Goal: Information Seeking & Learning: Learn about a topic

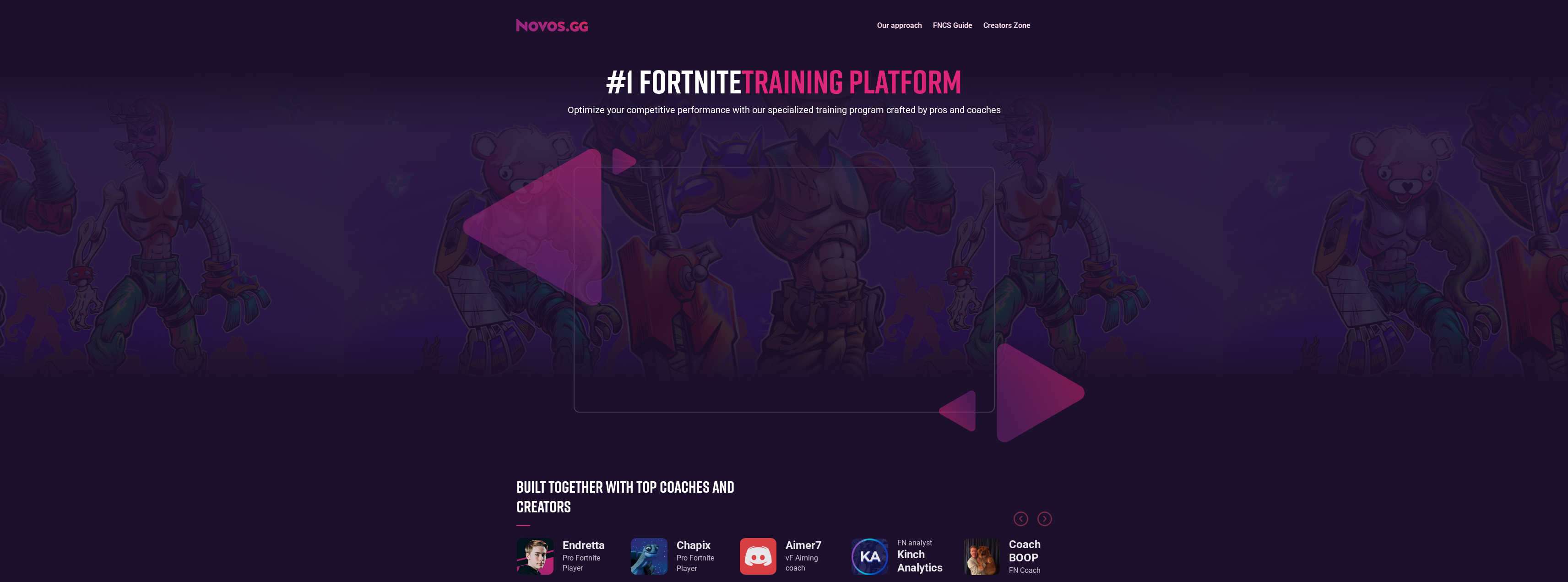
click at [489, 130] on img at bounding box center [562, 210] width 205 height 198
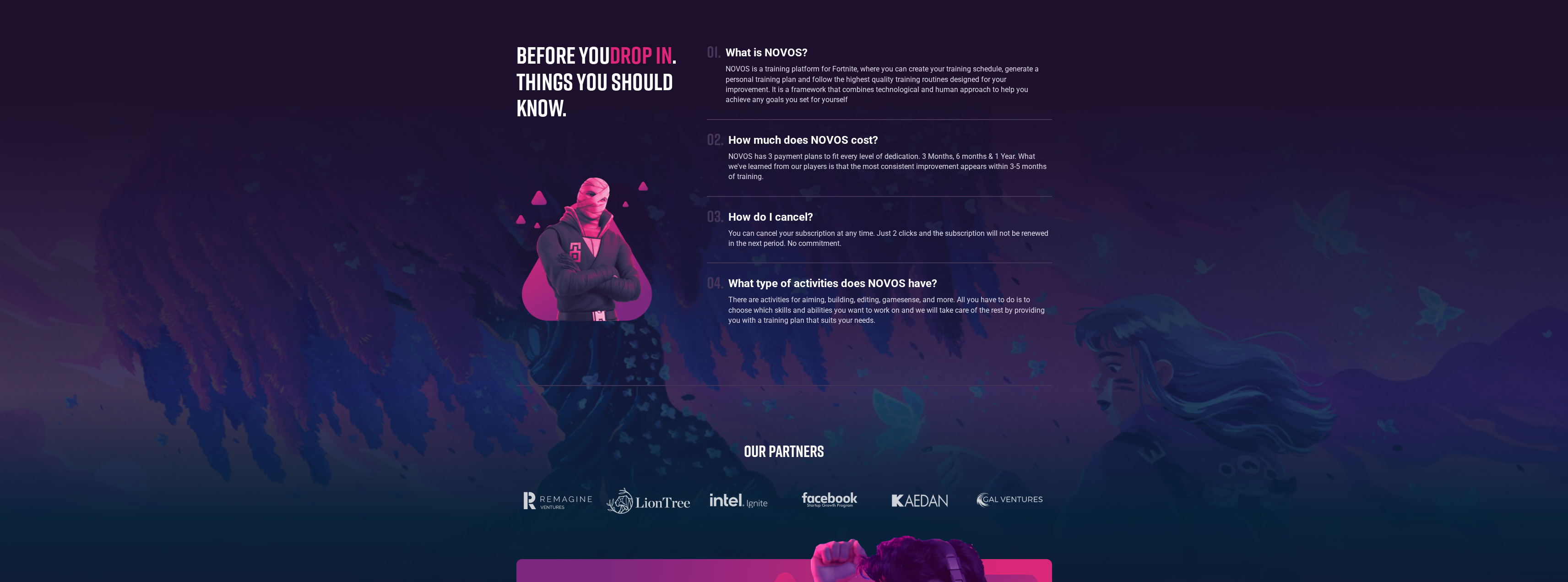
scroll to position [2743, 0]
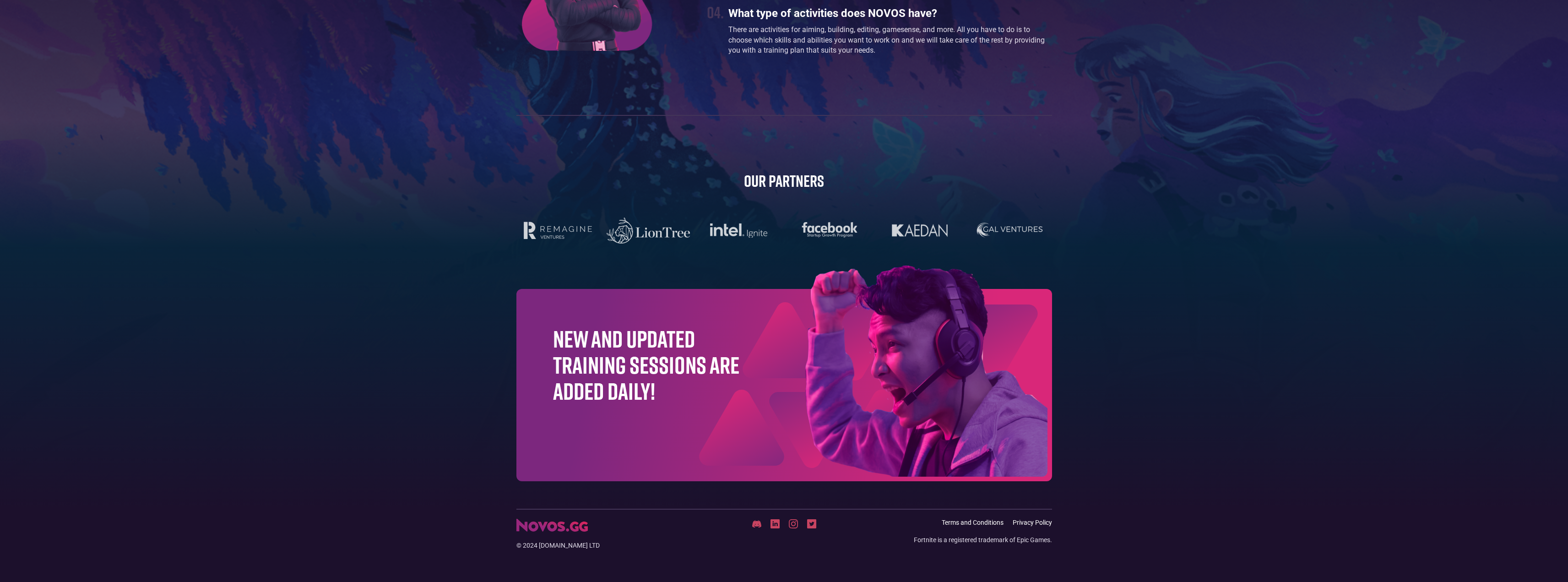
click at [583, 394] on h1 "New and updated training sessions are added daily!" at bounding box center [646, 365] width 187 height 79
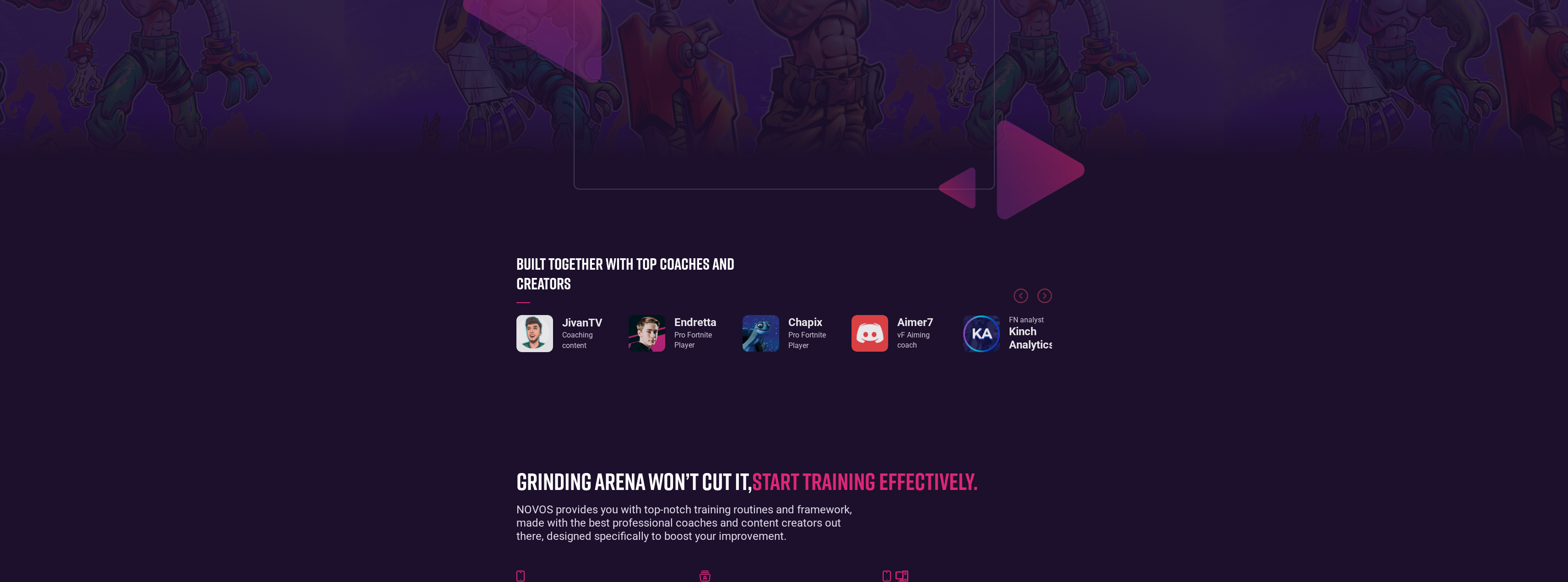
scroll to position [0, 0]
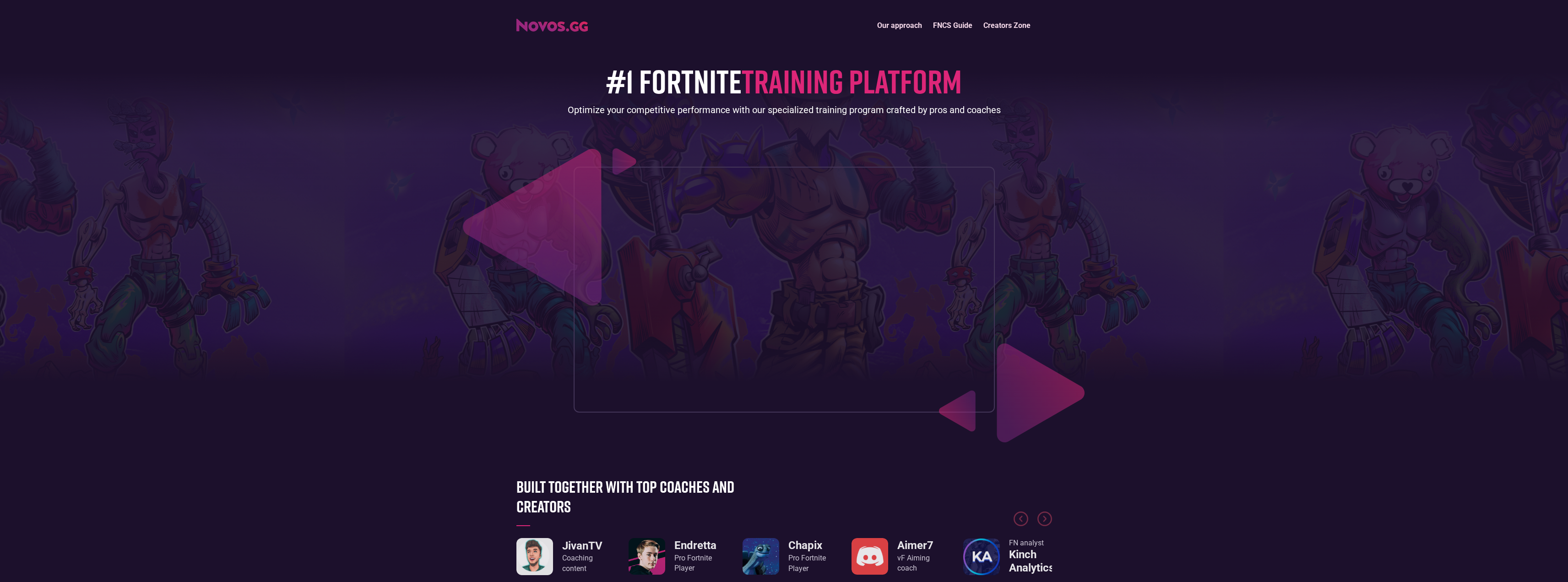
click at [719, 162] on div "#1 FORTNITE TRAINING PLATFORM Optimize your competitive performance with our sp…" at bounding box center [784, 223] width 536 height 377
drag, startPoint x: 1047, startPoint y: 107, endPoint x: 1020, endPoint y: 73, distance: 43.4
click at [1045, 91] on div "#1 FORTNITE TRAINING PLATFORM Optimize your competitive performance with our sp…" at bounding box center [784, 223] width 536 height 377
click at [998, 15] on header "Our approach FNCS Guide Creators Zone #1 FORTNITE TRAINING PLATFORM Optimize yo…" at bounding box center [784, 225] width 1568 height 449
click at [1000, 24] on link "Creators Zone" at bounding box center [1007, 26] width 58 height 19
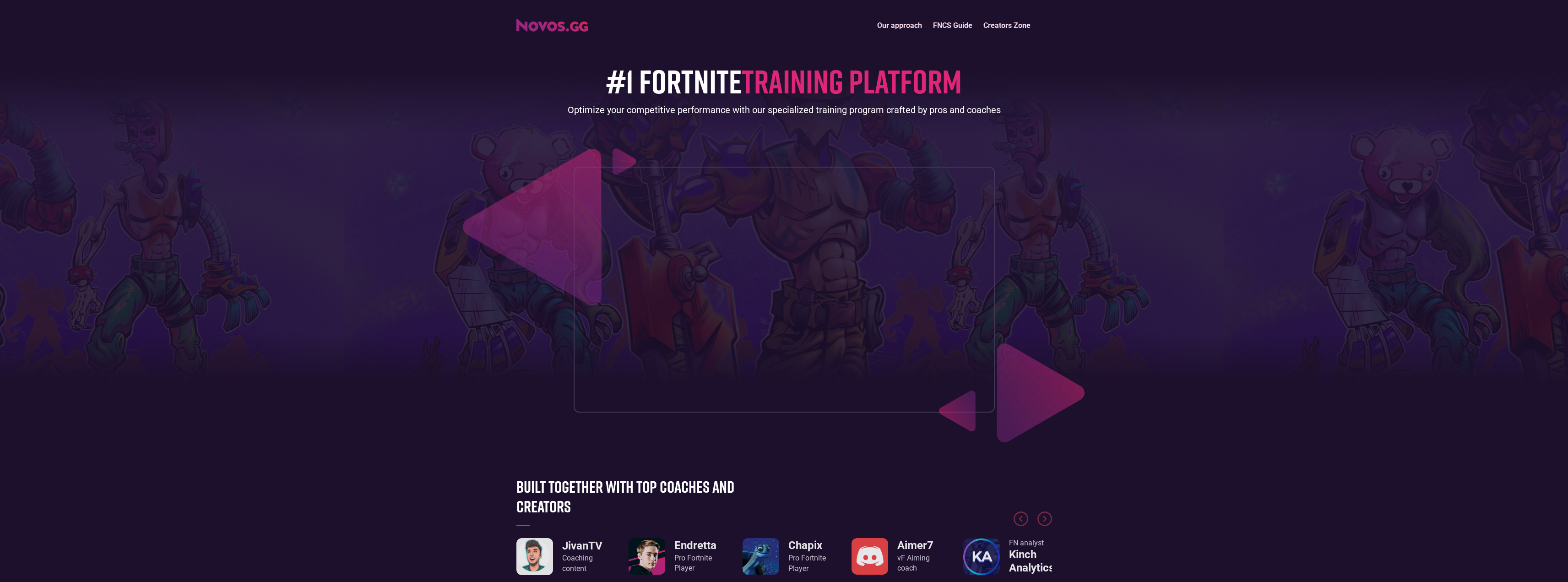
click at [952, 22] on link "FNCS Guide" at bounding box center [953, 26] width 51 height 19
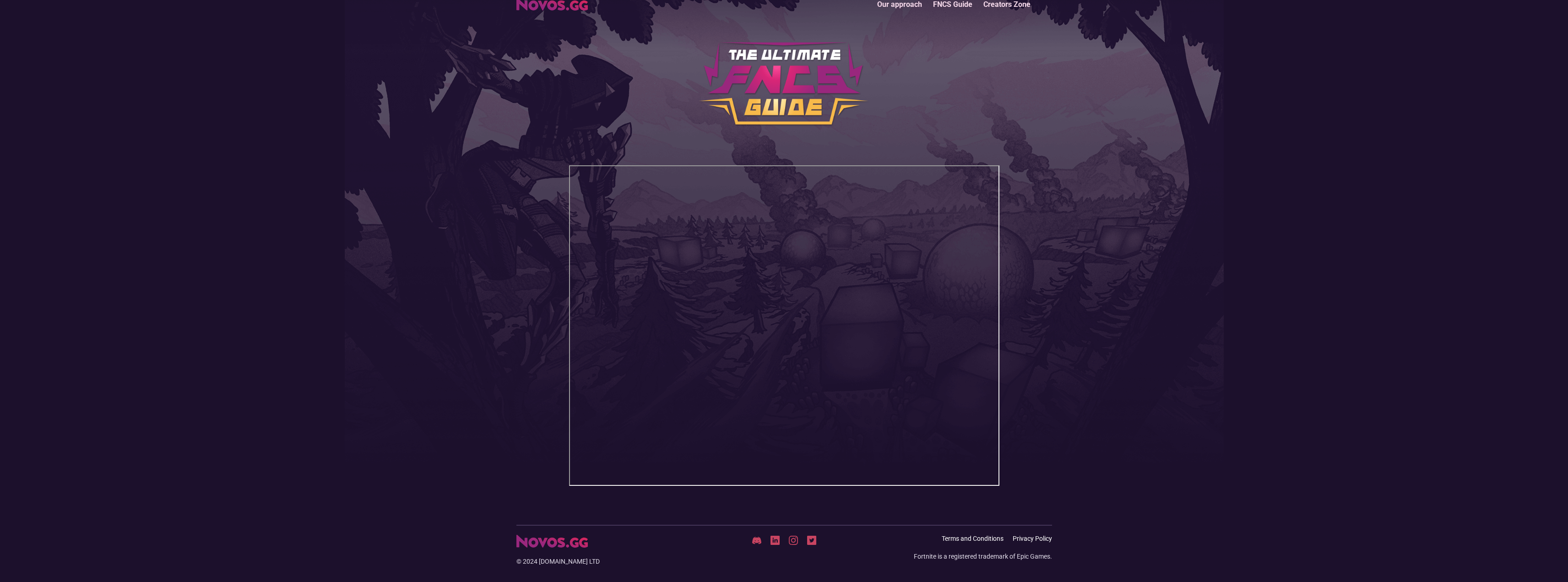
scroll to position [38, 0]
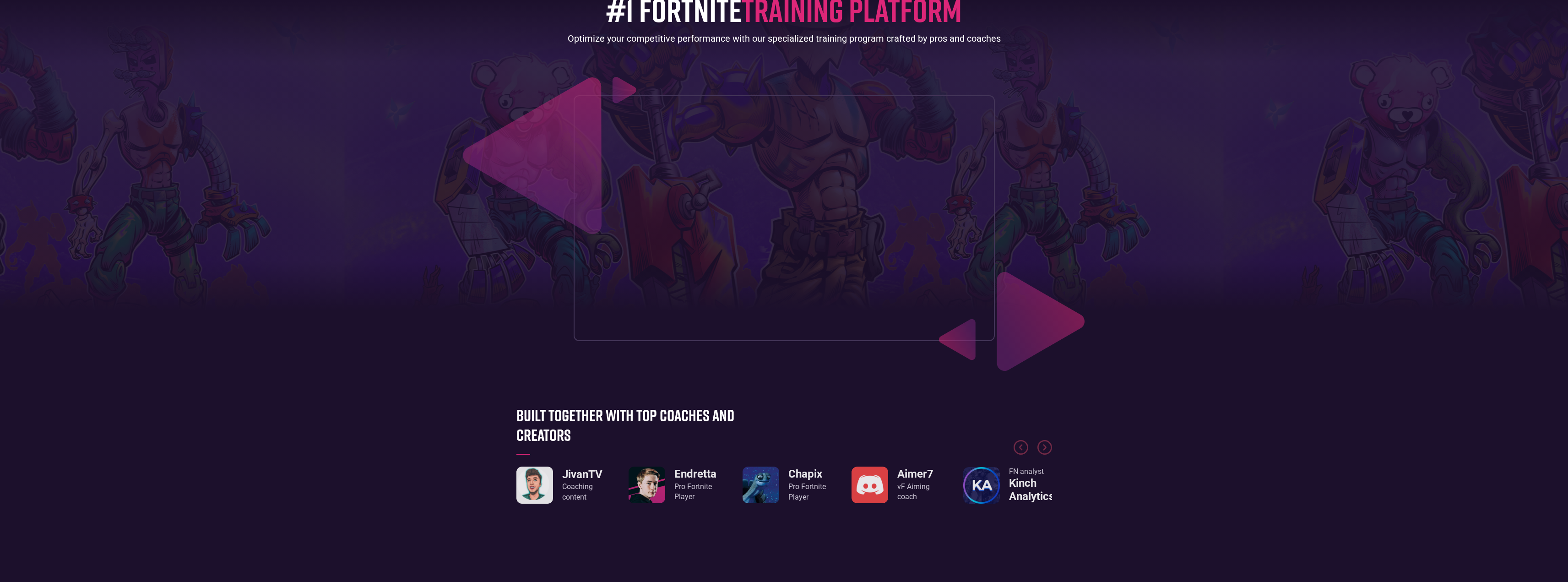
scroll to position [91, 0]
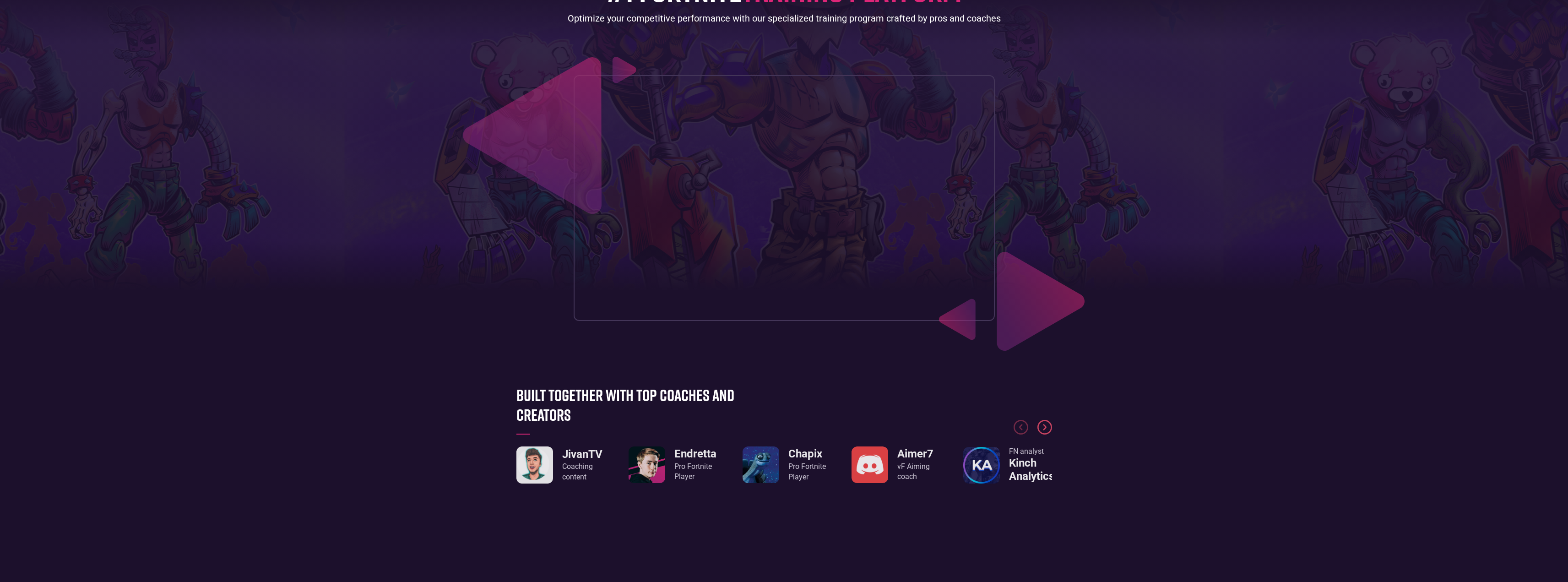
click at [1048, 423] on img "Next slide" at bounding box center [1045, 427] width 15 height 15
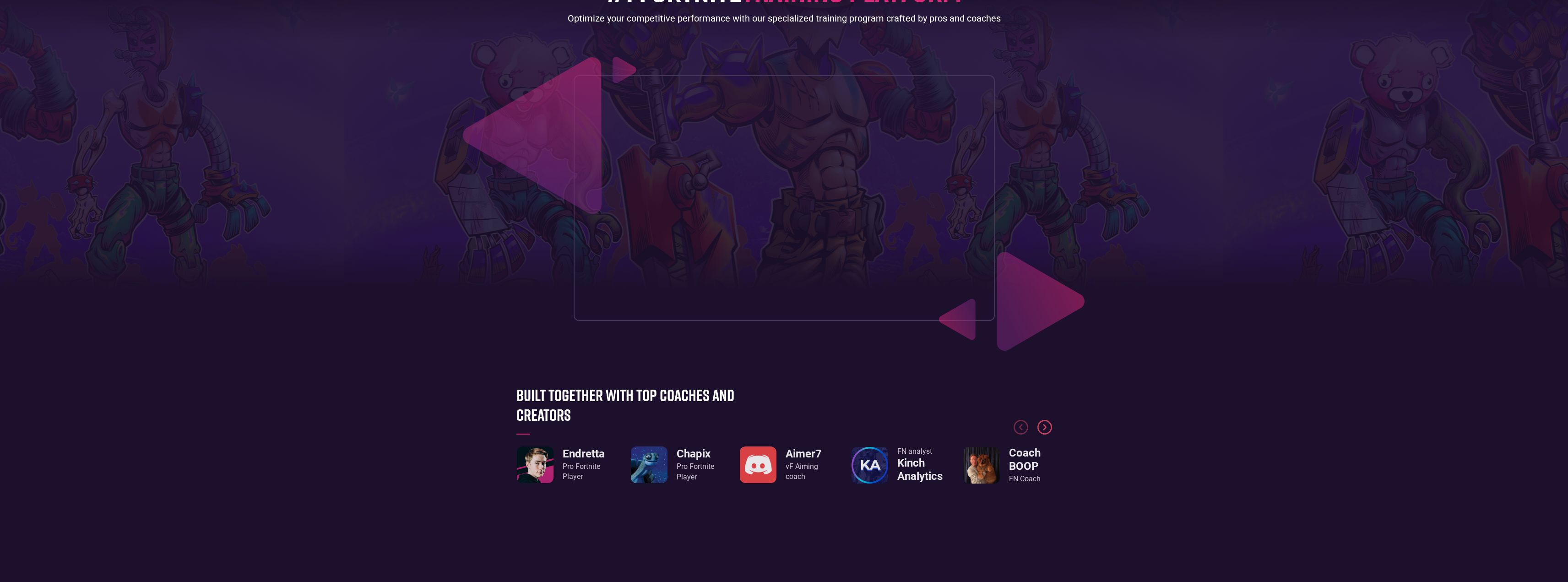
click at [1045, 424] on img "Next slide" at bounding box center [1045, 427] width 15 height 15
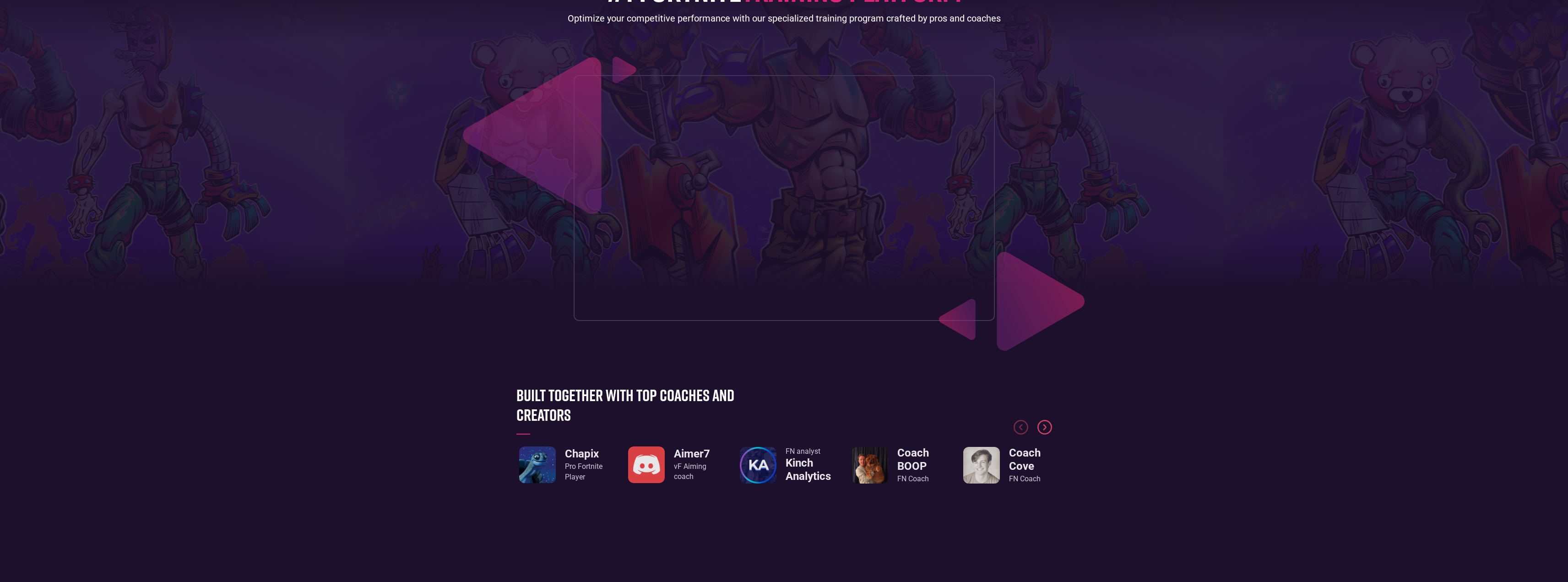
click at [1043, 425] on img "Next slide" at bounding box center [1045, 427] width 15 height 15
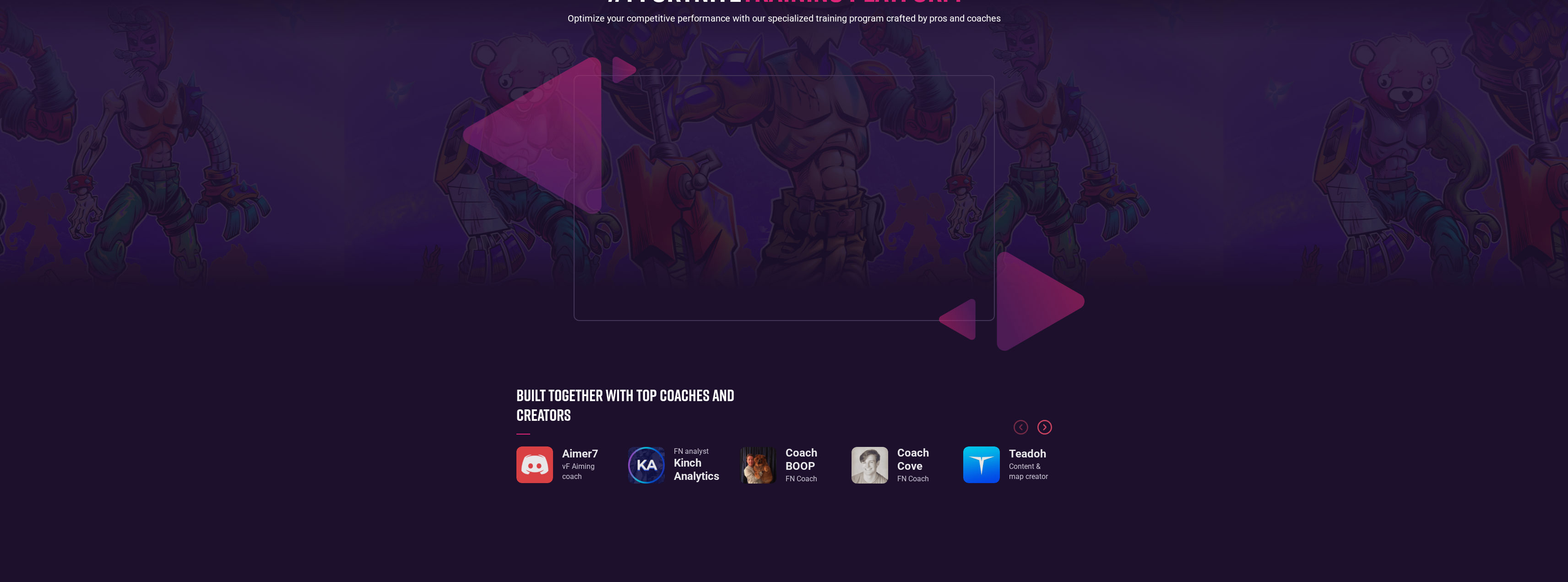
click at [1043, 425] on img "Next slide" at bounding box center [1045, 427] width 15 height 15
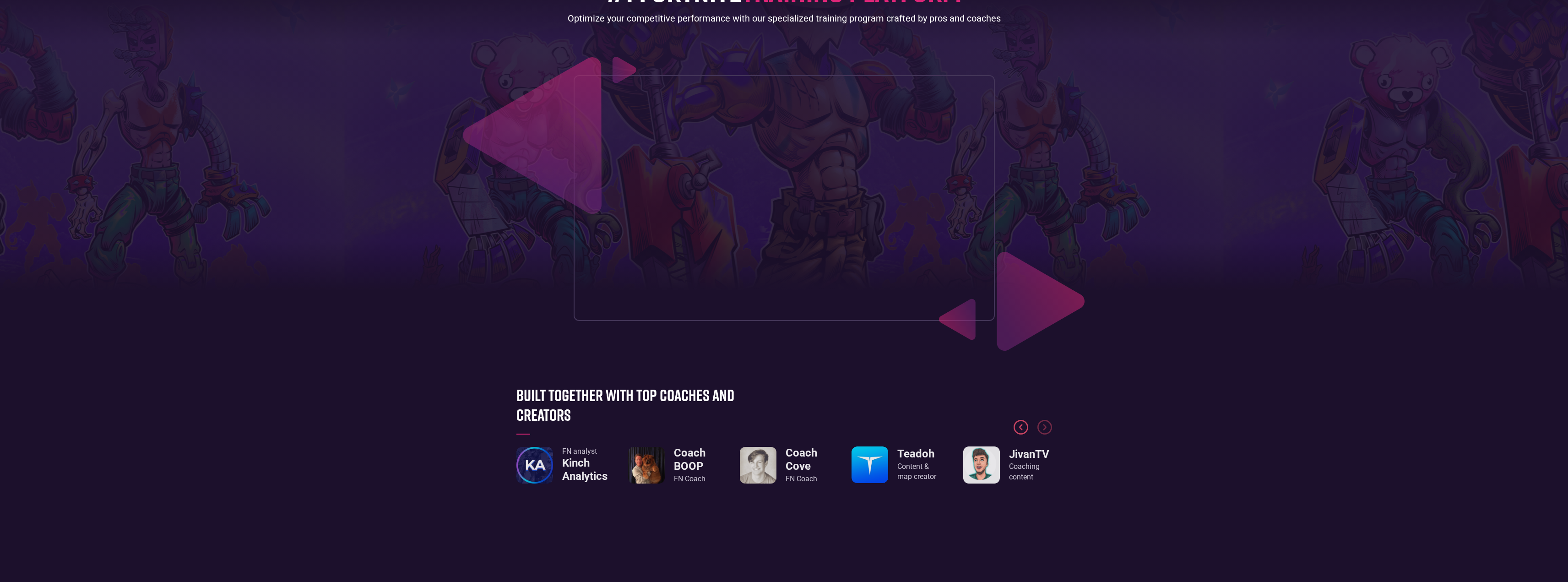
click at [1020, 427] on img "Previous slide" at bounding box center [1021, 427] width 15 height 15
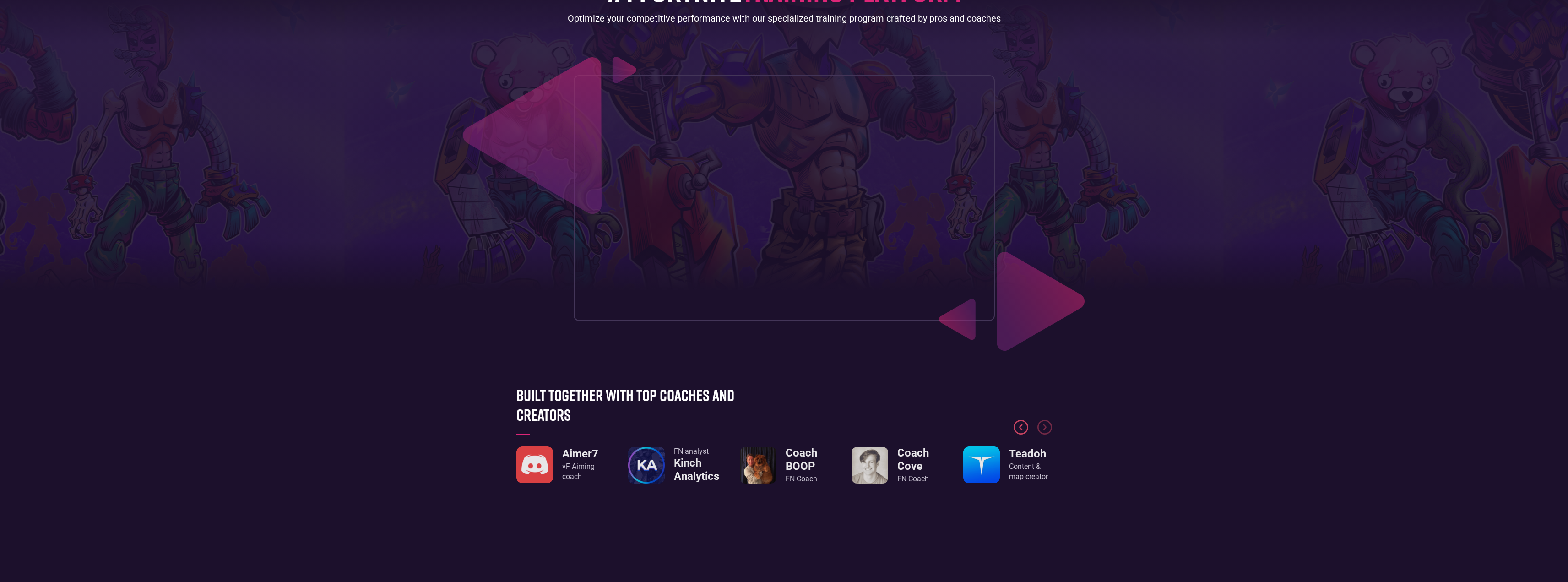
click at [1020, 427] on img "Previous slide" at bounding box center [1021, 427] width 15 height 15
click at [1023, 416] on div at bounding box center [784, 408] width 536 height 69
click at [1021, 422] on img "Previous slide" at bounding box center [1021, 427] width 15 height 15
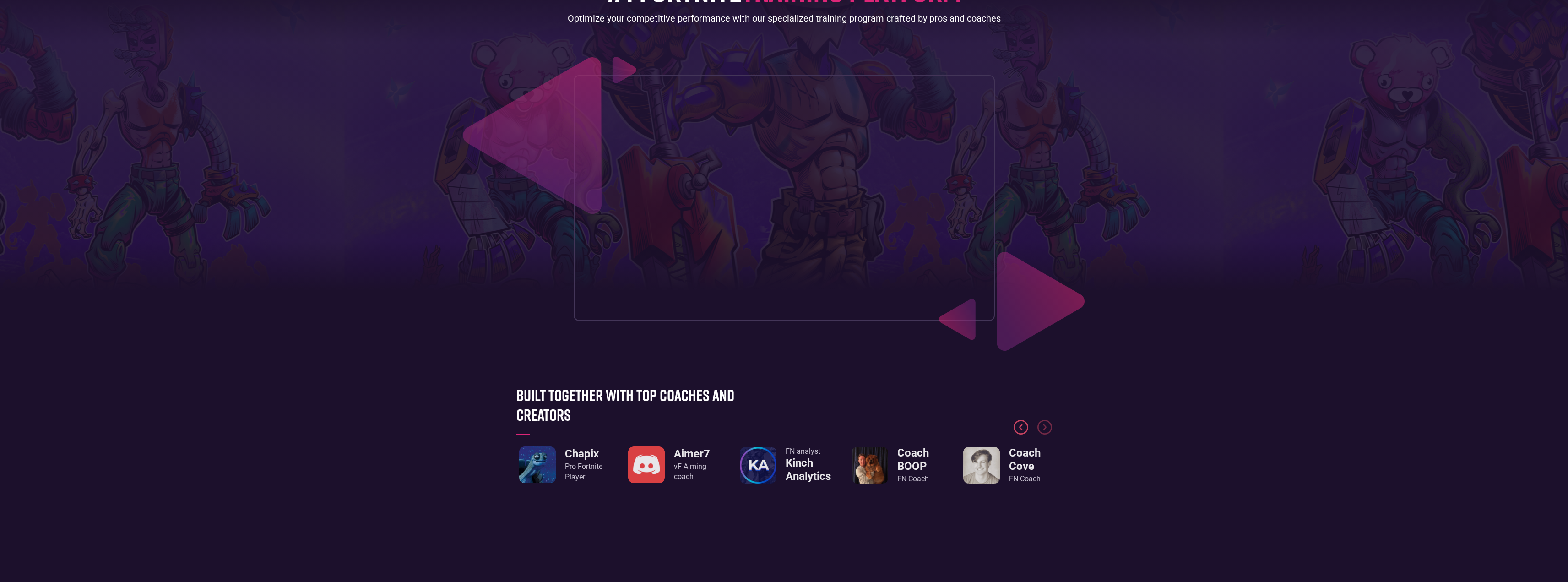
click at [1021, 423] on img "Previous slide" at bounding box center [1021, 427] width 15 height 15
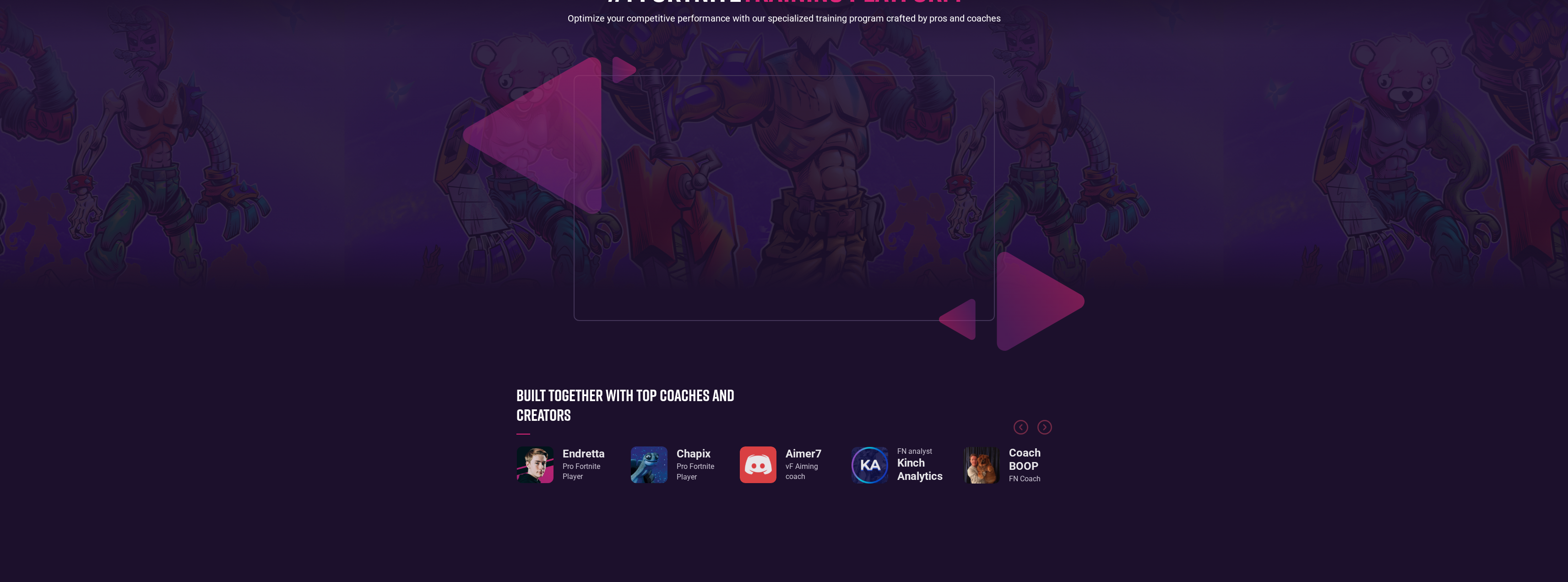
click at [688, 470] on div "Pro Fortnite Player" at bounding box center [696, 472] width 38 height 21
click at [666, 463] on img "2 / 8" at bounding box center [649, 465] width 37 height 37
click at [679, 466] on div "Pro Fortnite Player" at bounding box center [696, 472] width 38 height 21
click at [687, 466] on div "Pro Fortnite Player" at bounding box center [696, 472] width 38 height 21
click at [705, 444] on div "JivanTV Coaching content Endretta Pro Fortnite Player Chapix Pro Fortnite Playe…" at bounding box center [784, 429] width 536 height 110
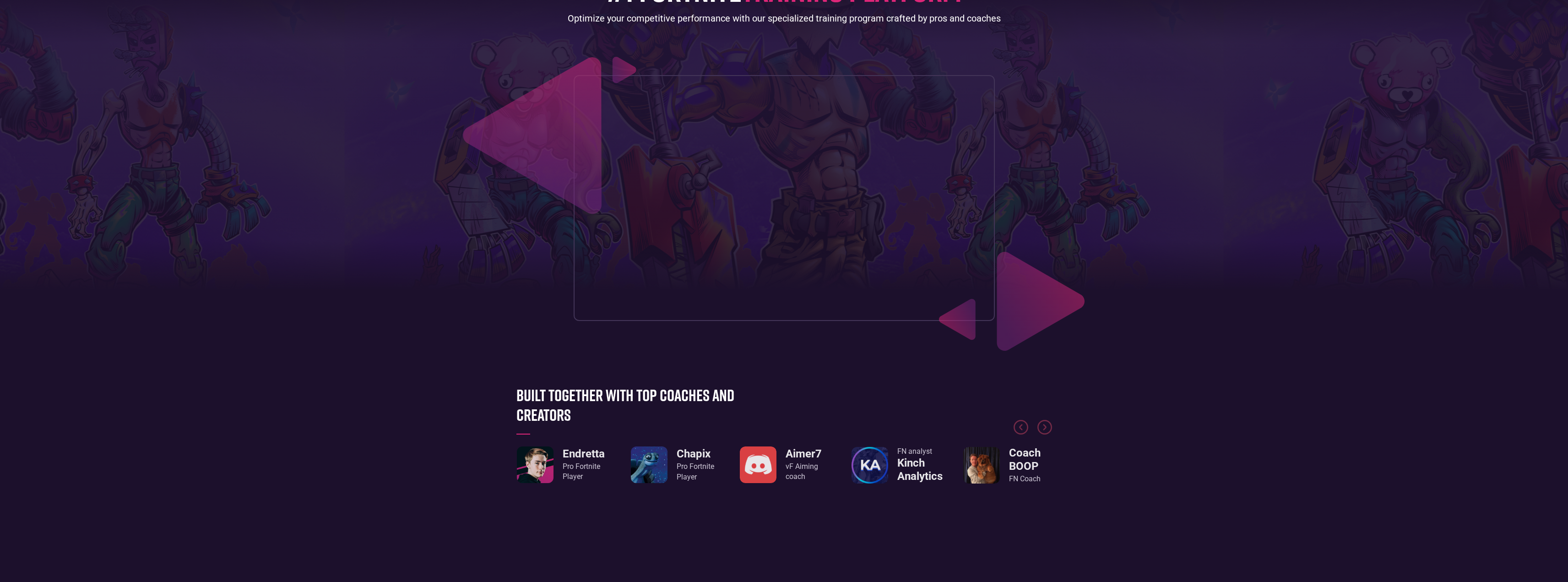
click at [688, 459] on h3 "Chapix" at bounding box center [696, 454] width 38 height 13
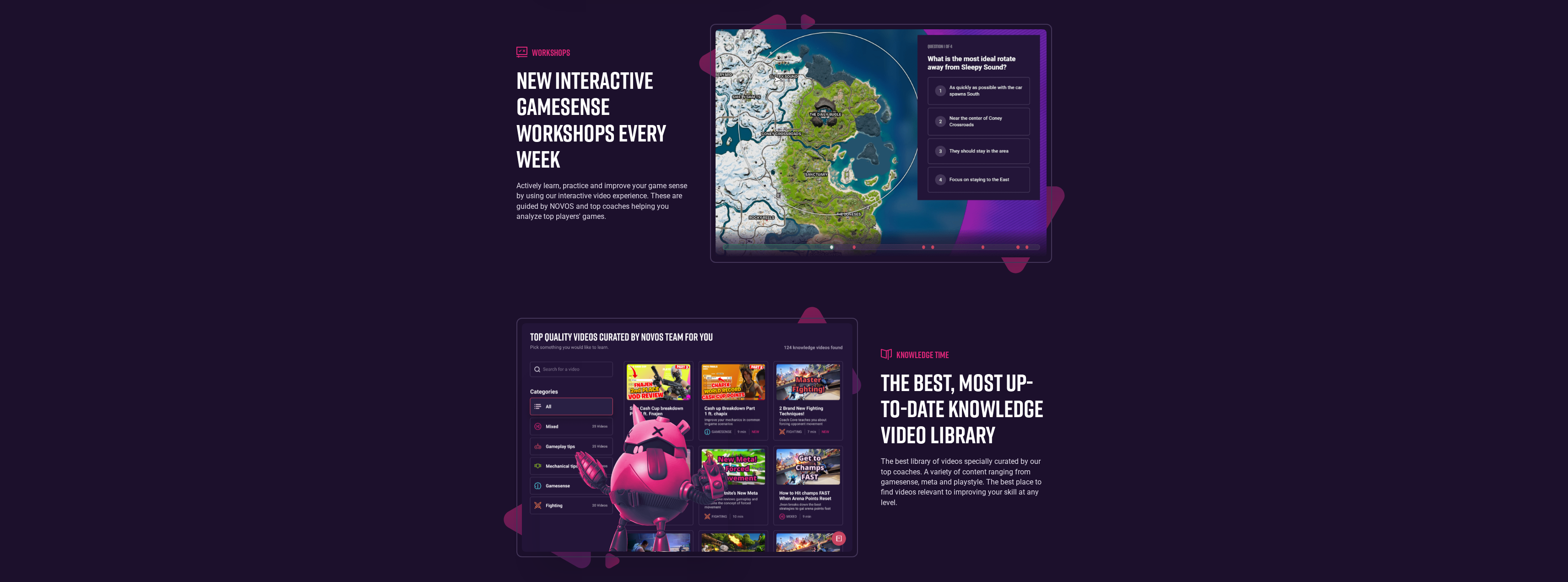
scroll to position [1602, 0]
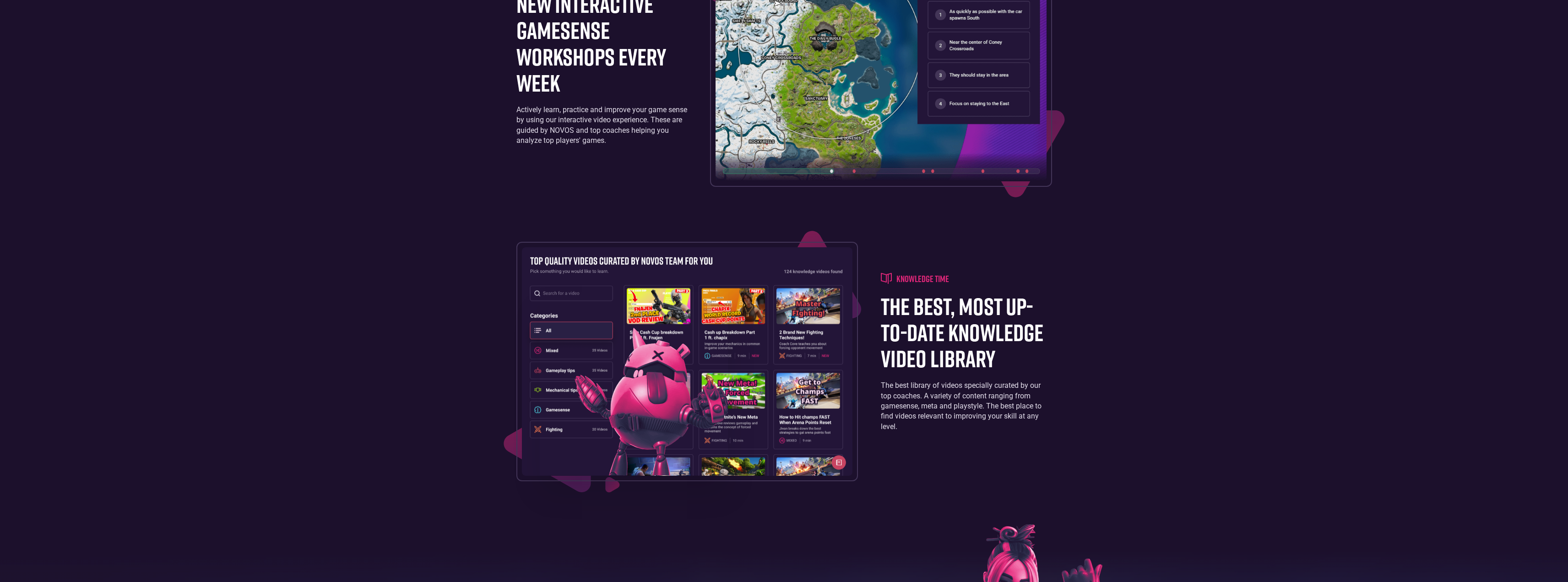
click at [921, 278] on h4 "knowledge time" at bounding box center [923, 278] width 52 height 11
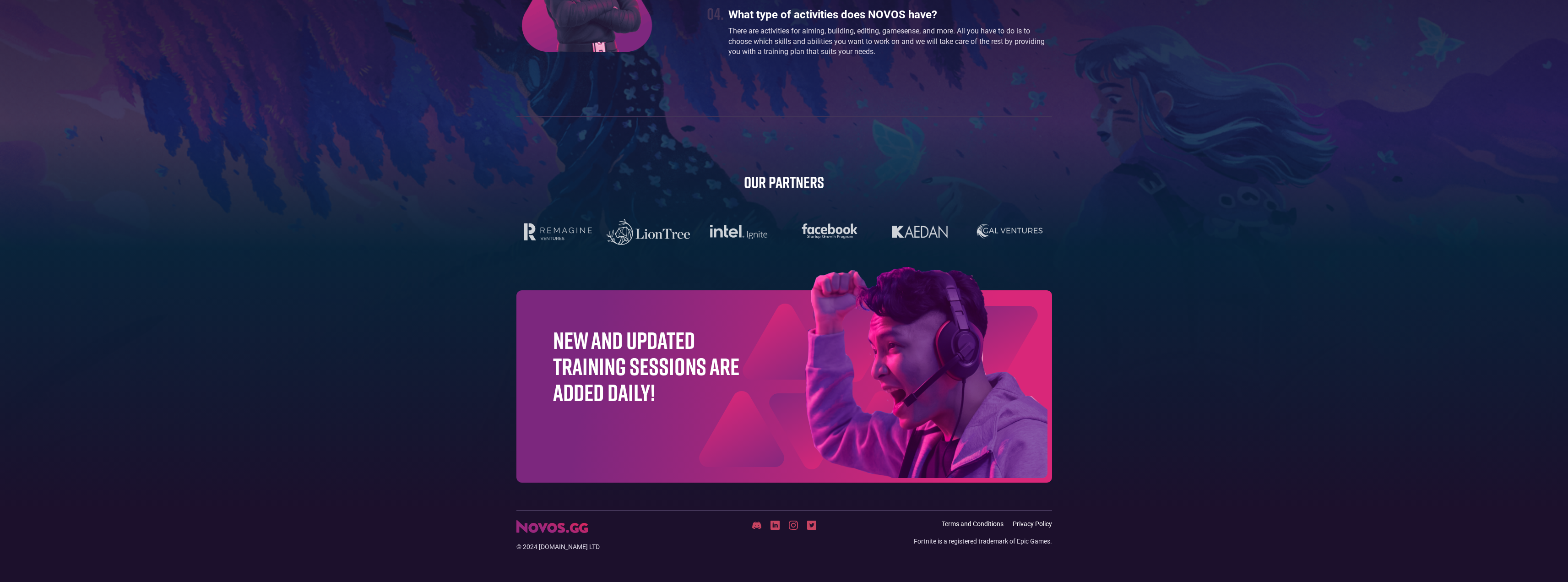
scroll to position [2743, 0]
click at [619, 379] on h1 "New and updated training sessions are added daily!" at bounding box center [646, 365] width 187 height 79
click at [866, 370] on img at bounding box center [880, 373] width 344 height 215
click at [540, 516] on div "© 2024 NOVOS.gg LTD Terms and Conditions Privacy Policy Fortnite is a registere…" at bounding box center [784, 530] width 545 height 41
click at [537, 522] on img at bounding box center [551, 525] width 71 height 13
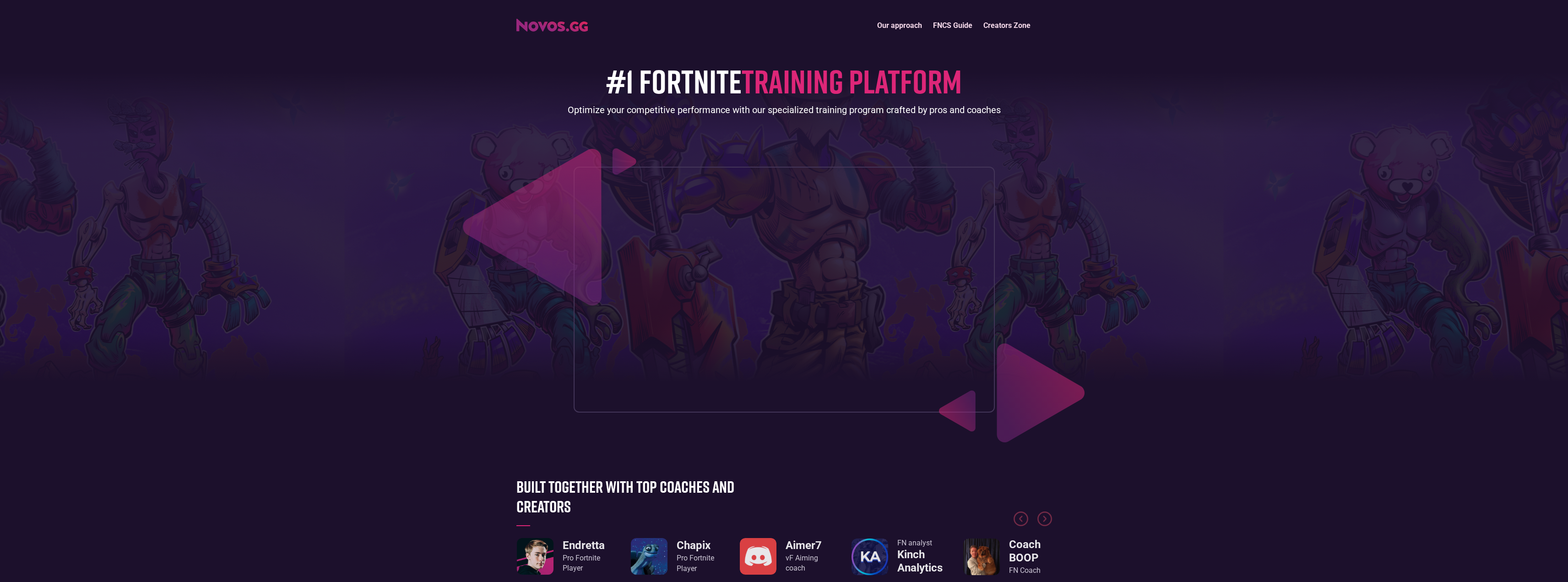
click at [1000, 22] on link "Creators Zone" at bounding box center [1007, 26] width 58 height 19
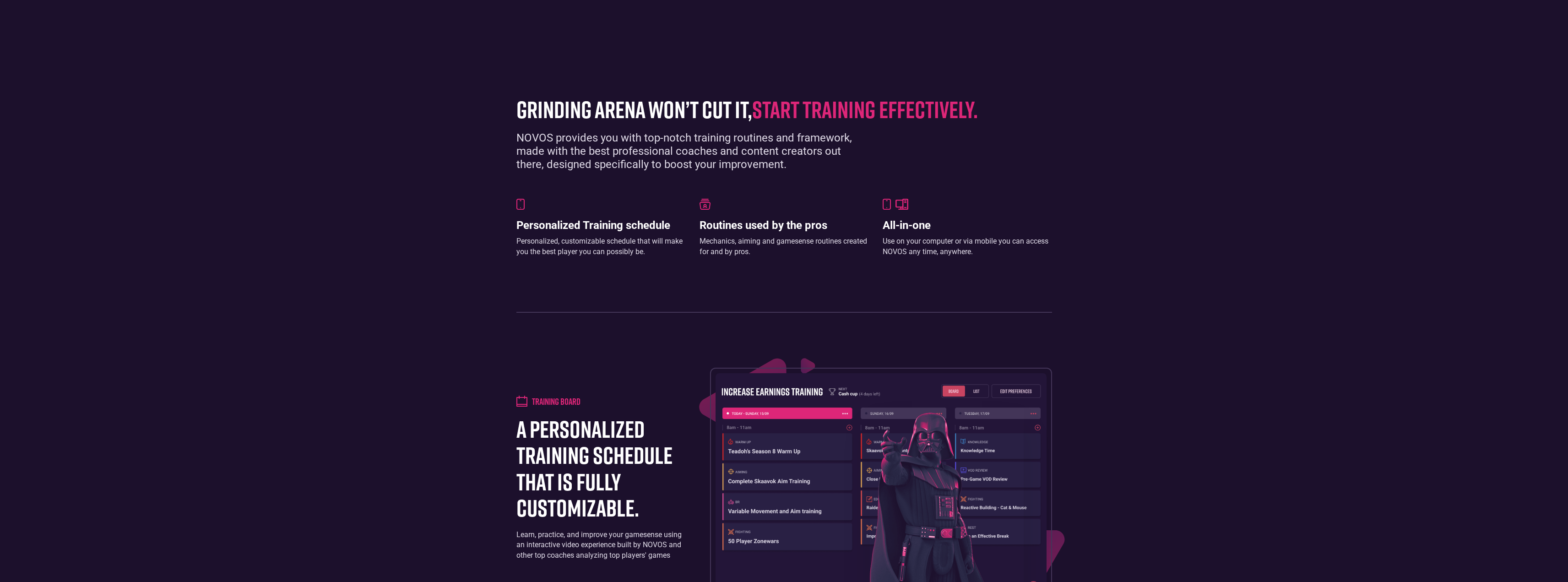
scroll to position [595, 0]
